Goal: Check status: Check status

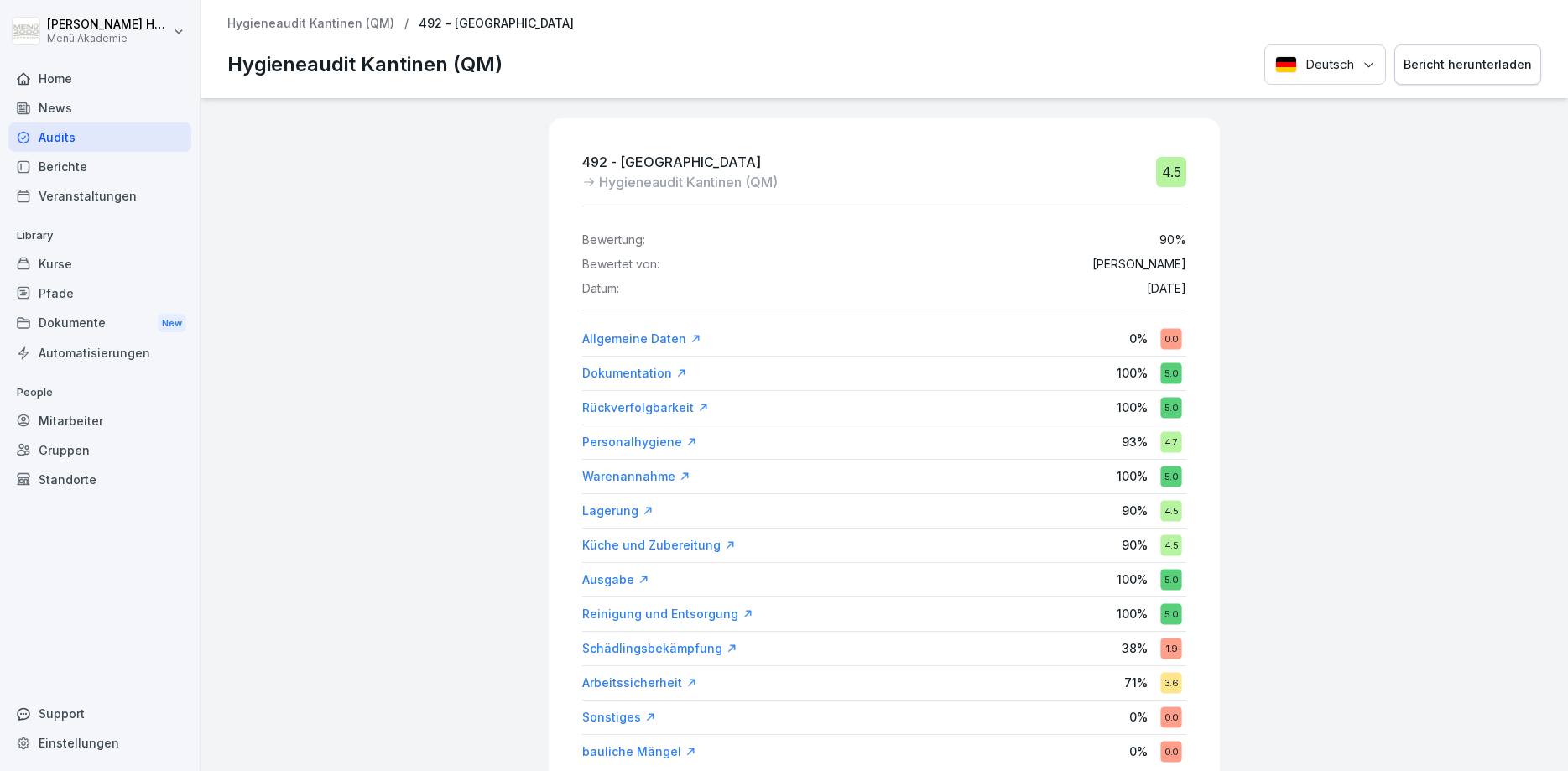
click at [343, 24] on p "Hygieneaudit Kantinen (QM)" at bounding box center [311, 23] width 167 height 14
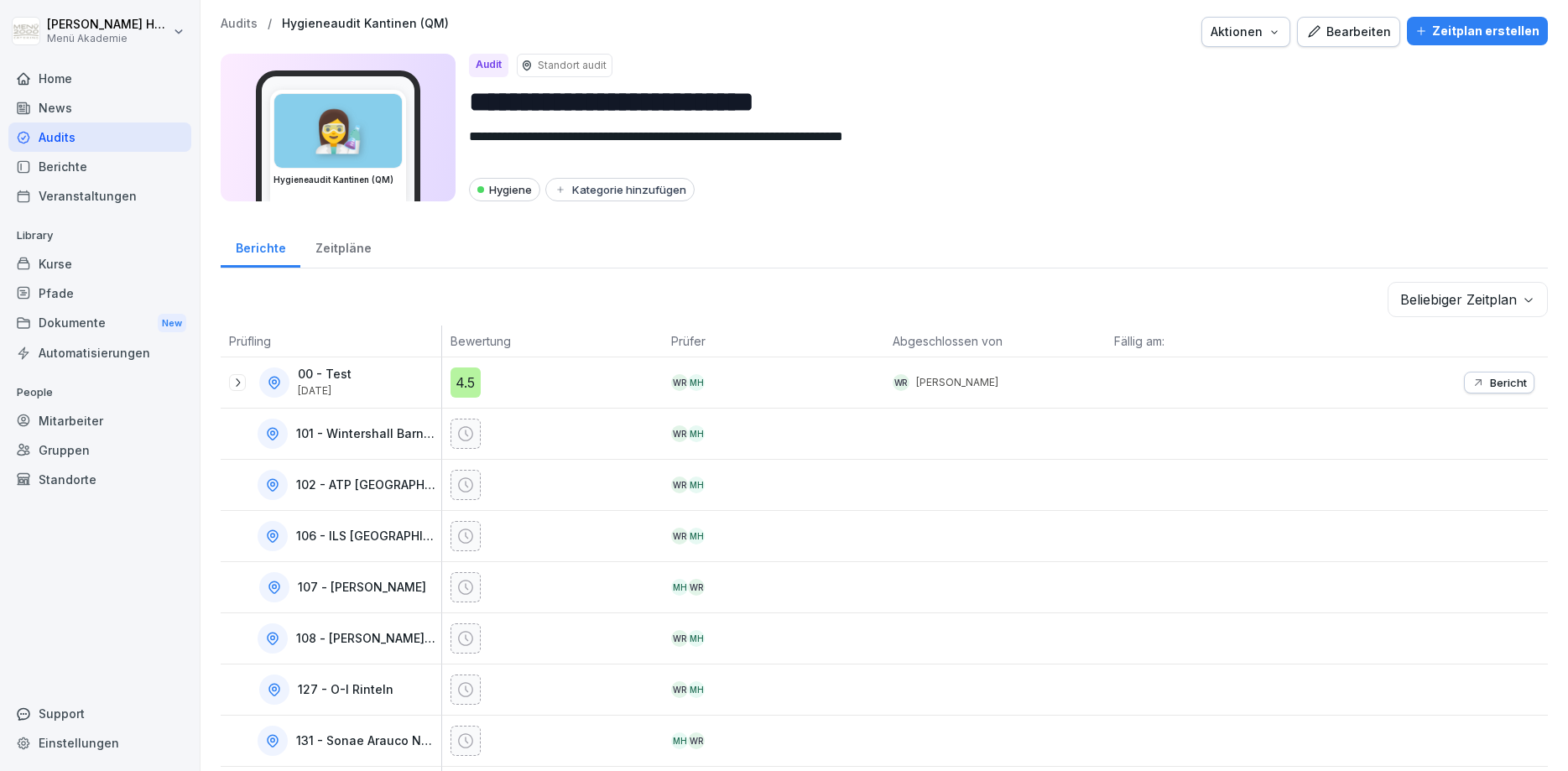
click at [67, 140] on div "Audits" at bounding box center [100, 136] width 183 height 29
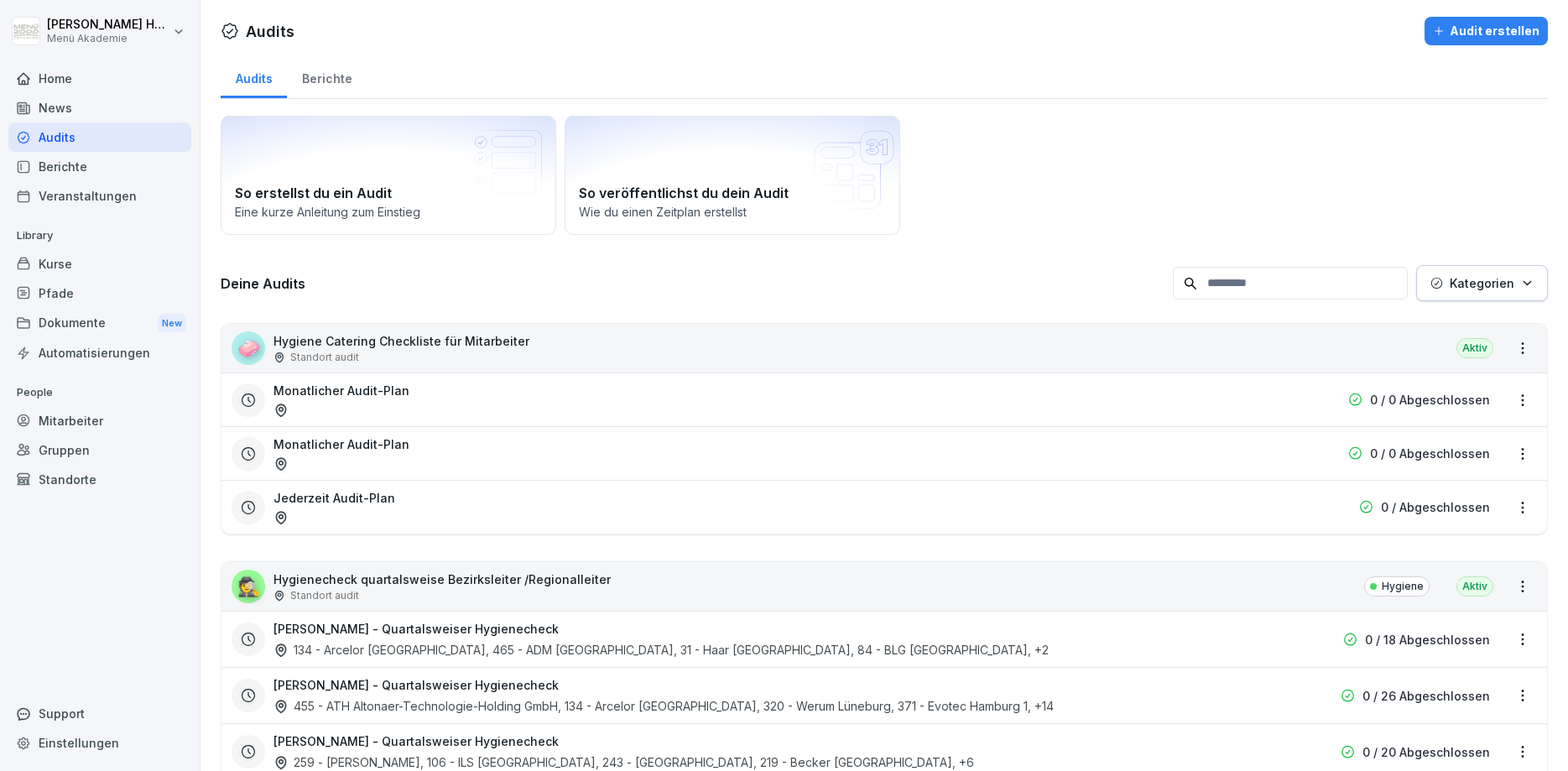
click at [321, 87] on div "Berichte" at bounding box center [326, 77] width 79 height 43
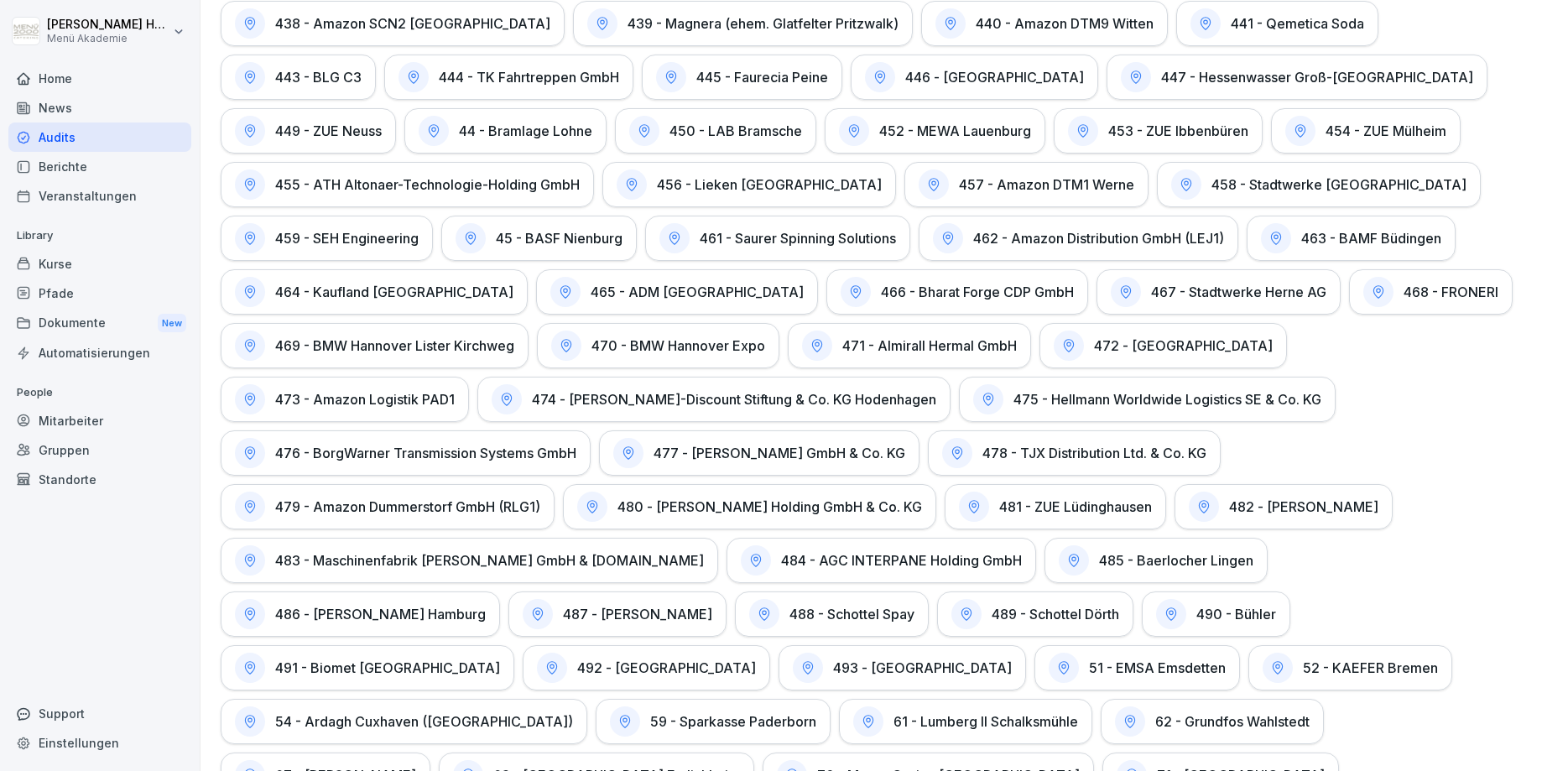
scroll to position [3333, 0]
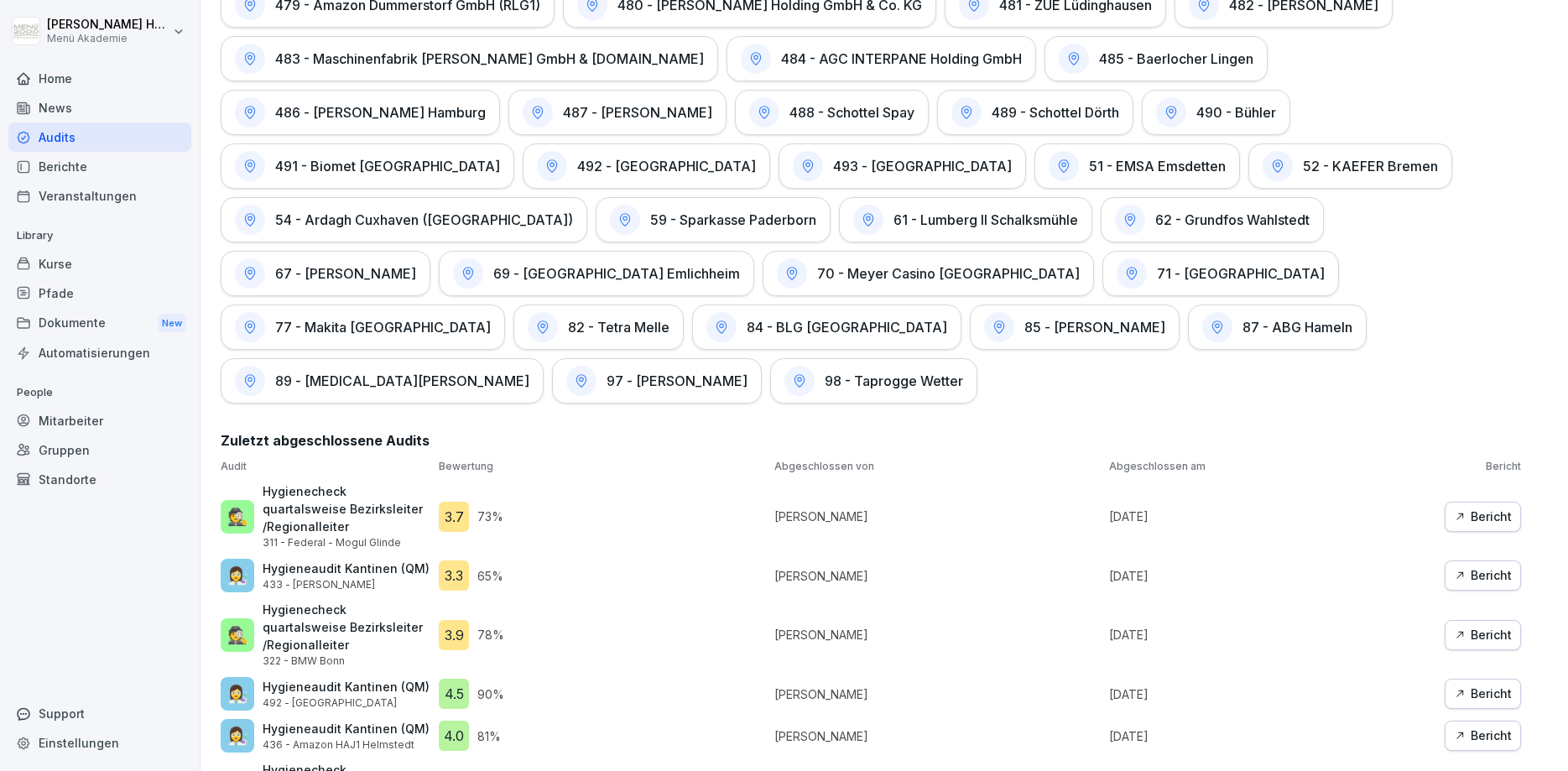
click at [1488, 567] on div "Bericht" at bounding box center [1483, 576] width 58 height 19
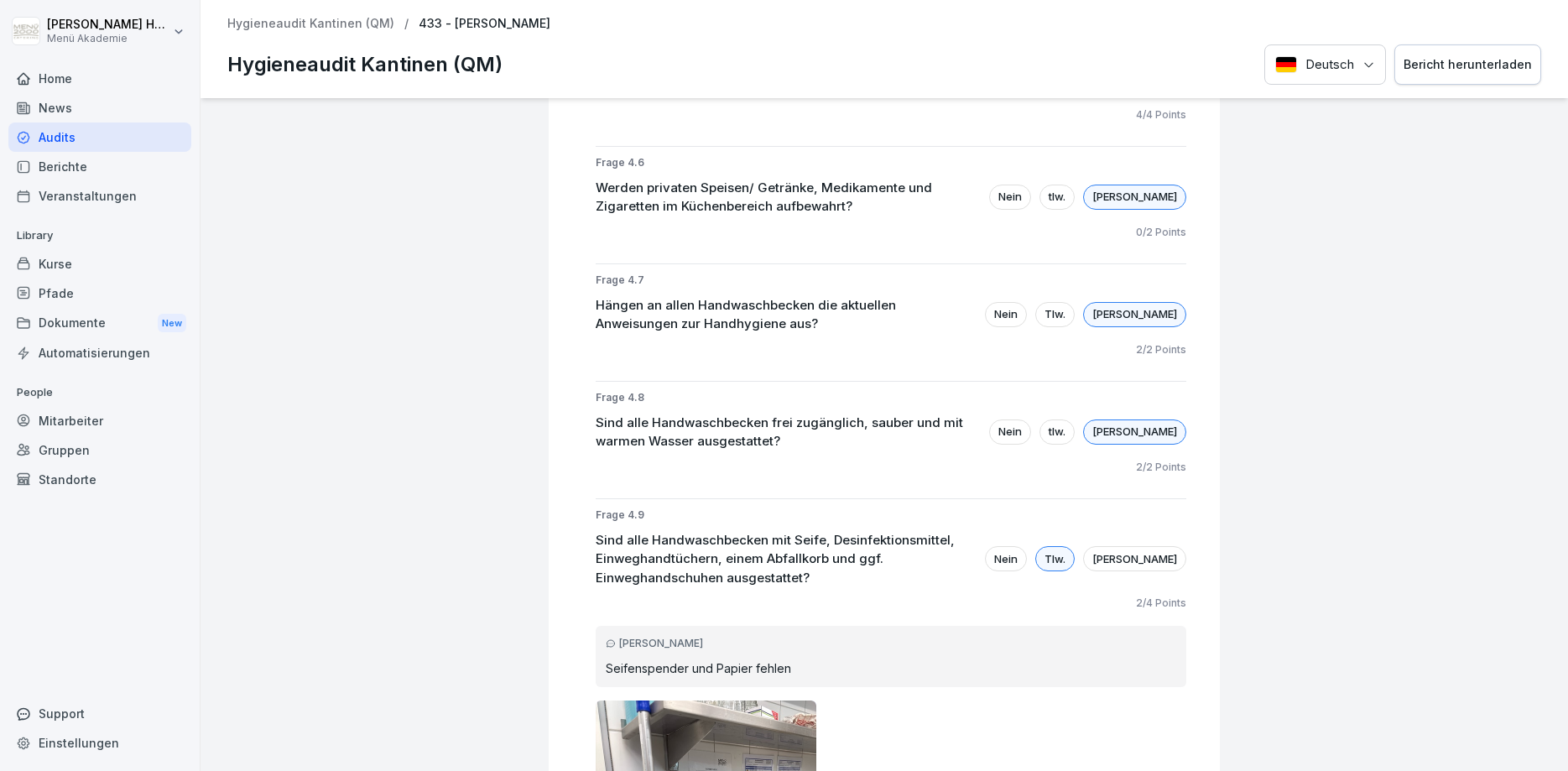
scroll to position [2417, 0]
click at [466, 412] on div "433 - [PERSON_NAME] Hygieneaudit Kantinen (QM) 3.3 Bewertung: 65 % Bewertet von…" at bounding box center [884, 434] width 1367 height 673
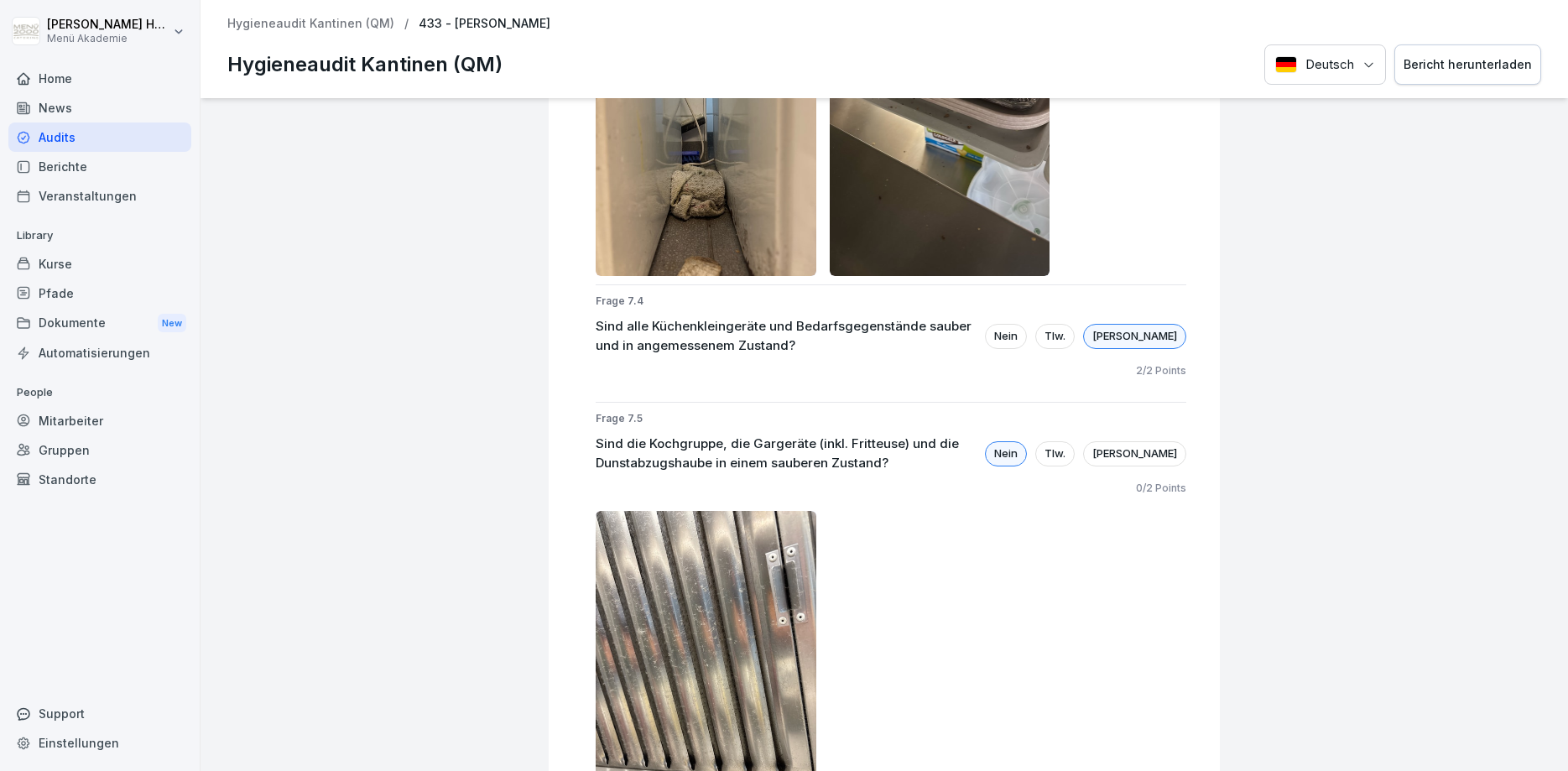
scroll to position [8156, 0]
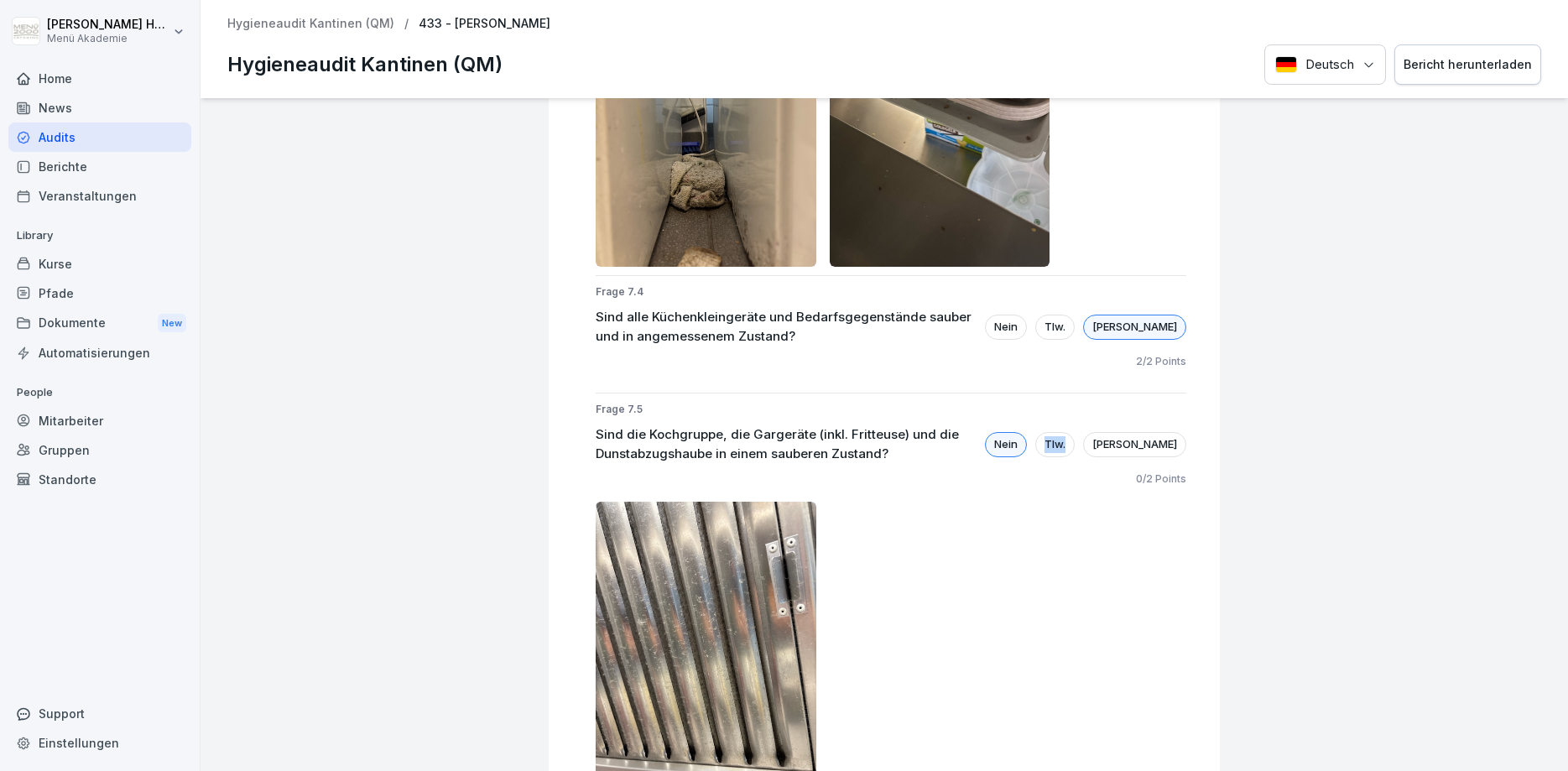
drag, startPoint x: 1117, startPoint y: 369, endPoint x: 1140, endPoint y: 372, distance: 23.2
click at [1075, 432] on div "Tlw." at bounding box center [1055, 444] width 39 height 25
click at [1241, 335] on div "433 - [PERSON_NAME] Hygieneaudit Kantinen (QM) 3.3 Bewertung: 65 % Bewertet von…" at bounding box center [884, 434] width 1367 height 673
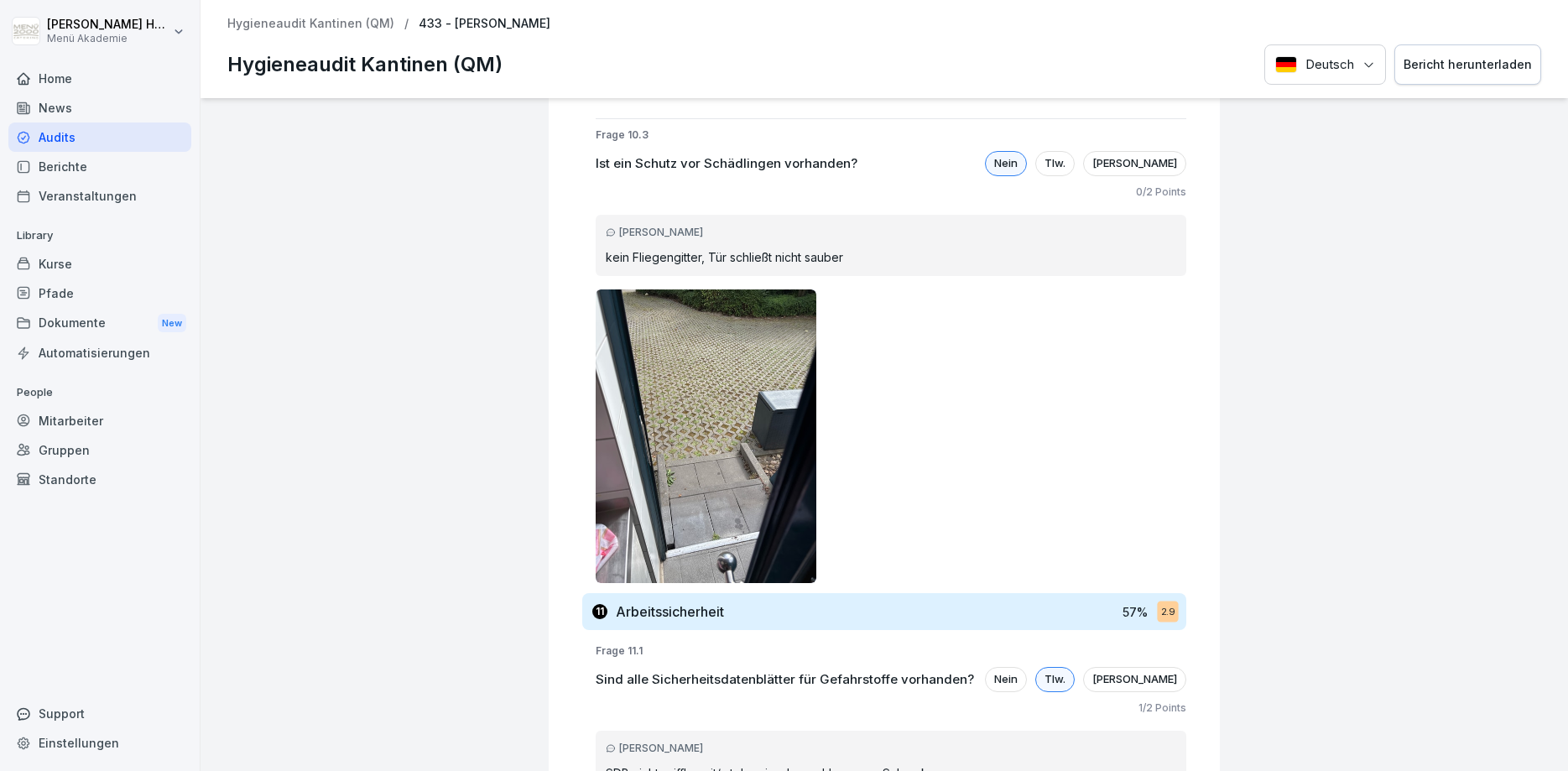
scroll to position [13089, 0]
